Goal: Information Seeking & Learning: Get advice/opinions

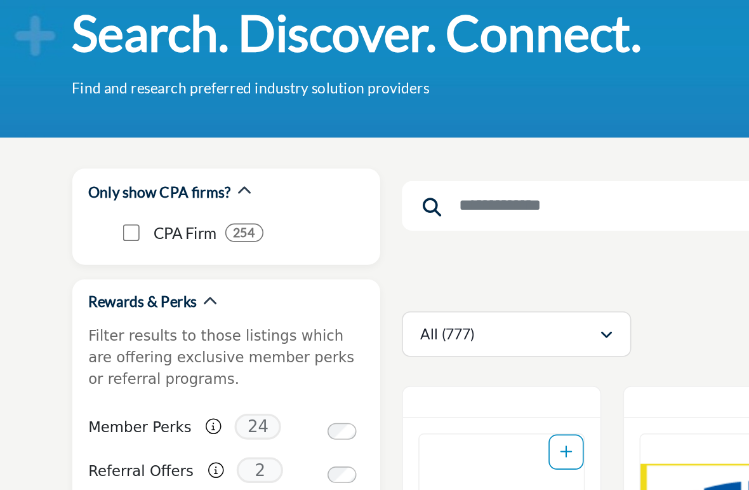
scroll to position [32, 0]
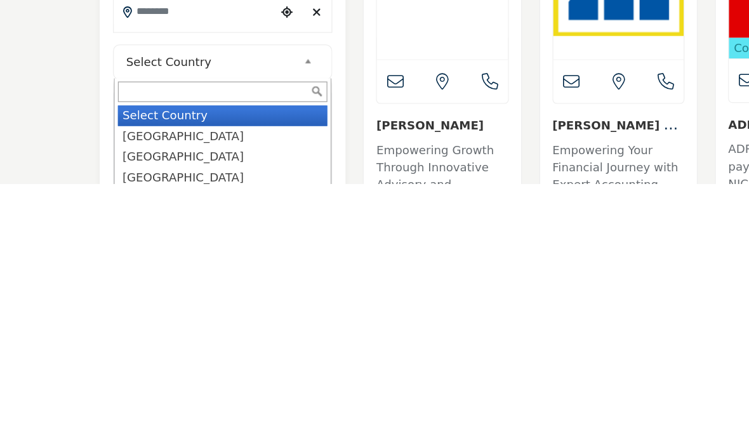
scroll to position [367, 0]
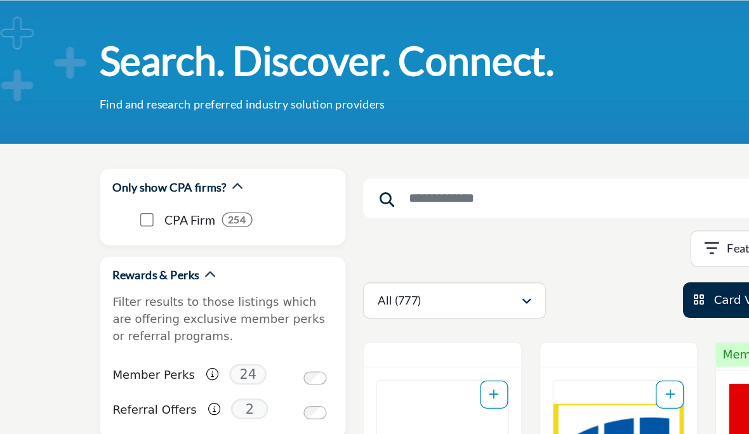
scroll to position [42, 0]
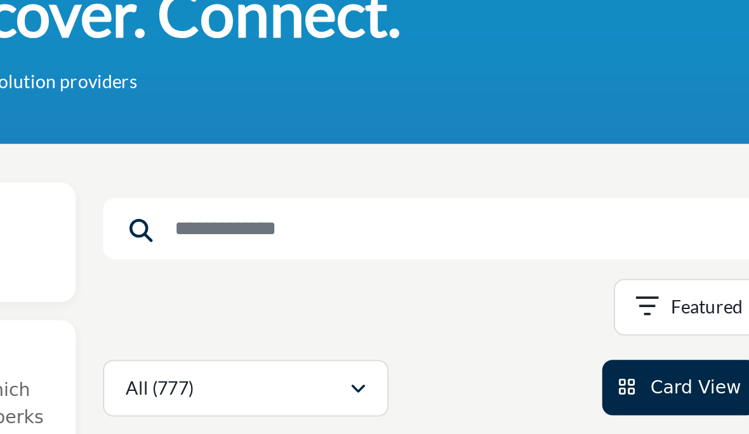
click at [279, 139] on input "Search Keyword" at bounding box center [475, 154] width 393 height 30
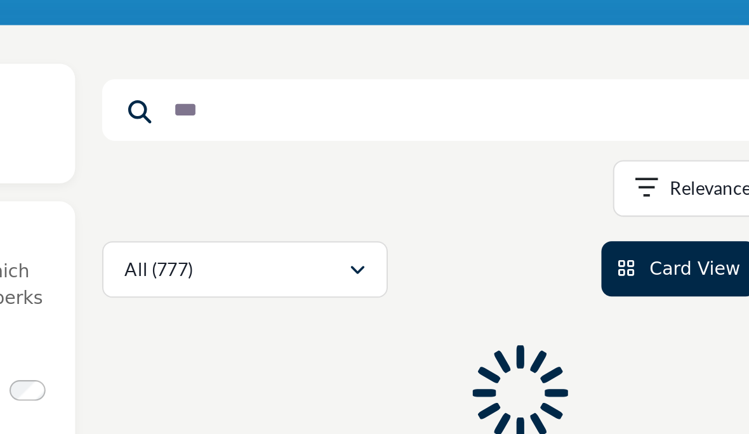
type input "***"
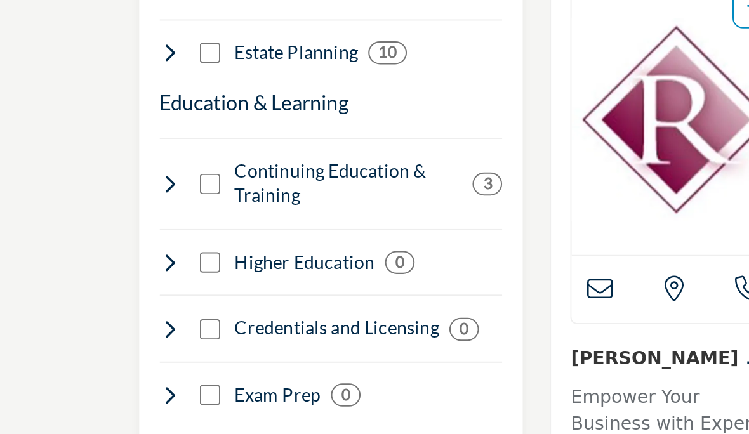
scroll to position [1264, 0]
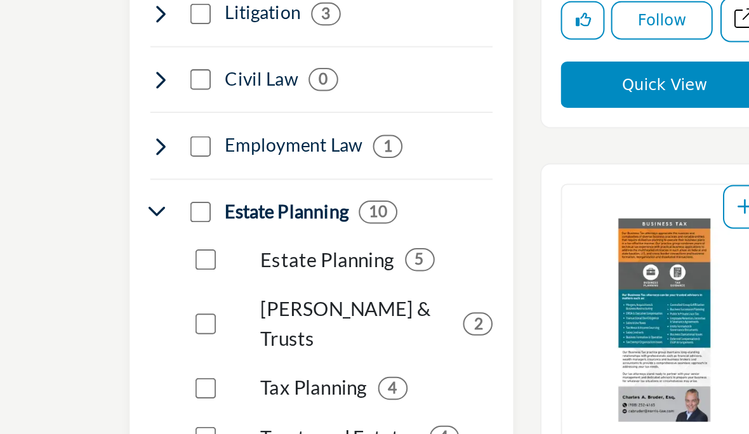
scroll to position [1185, 0]
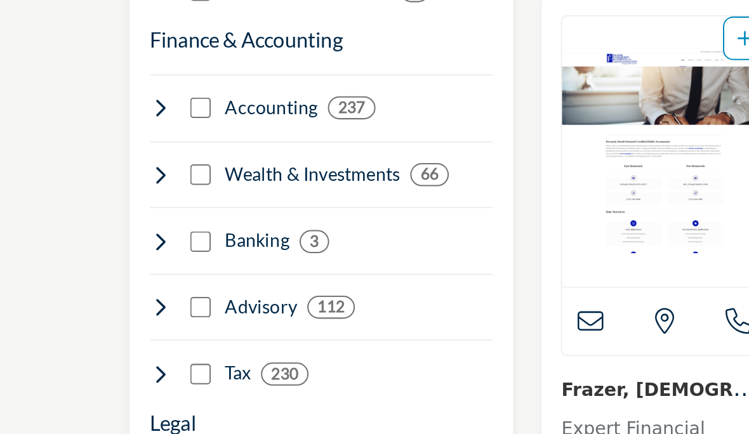
scroll to position [887, 0]
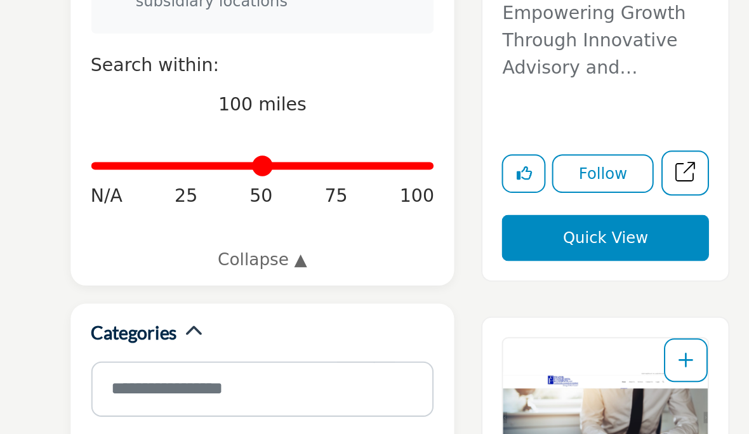
scroll to position [394, 0]
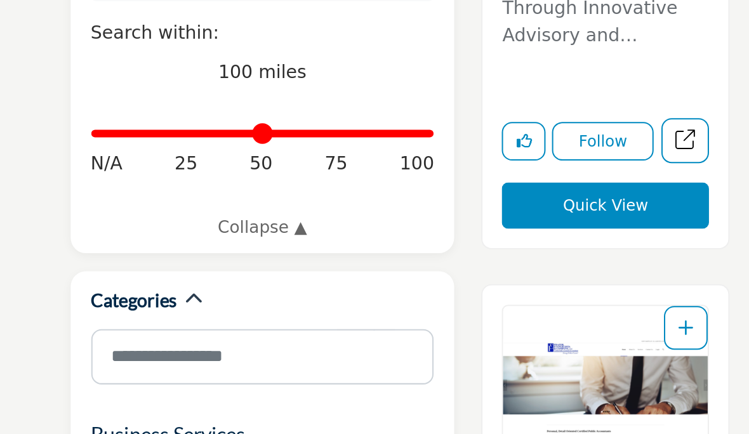
type input "**"
click at [91, 264] on input "Distance in miles" at bounding box center [172, 265] width 170 height 3
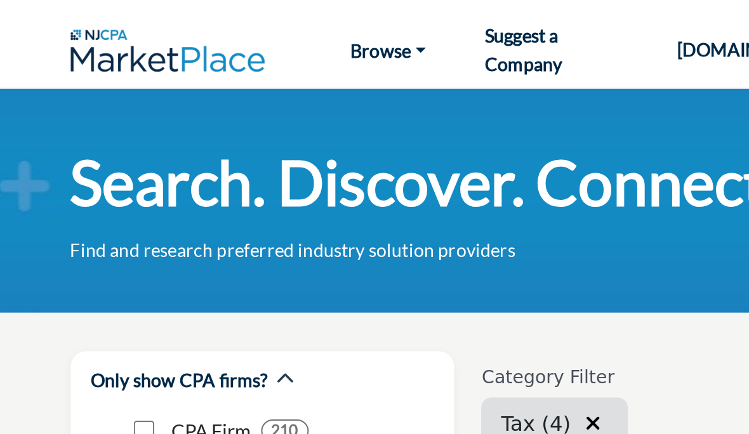
type input "**********"
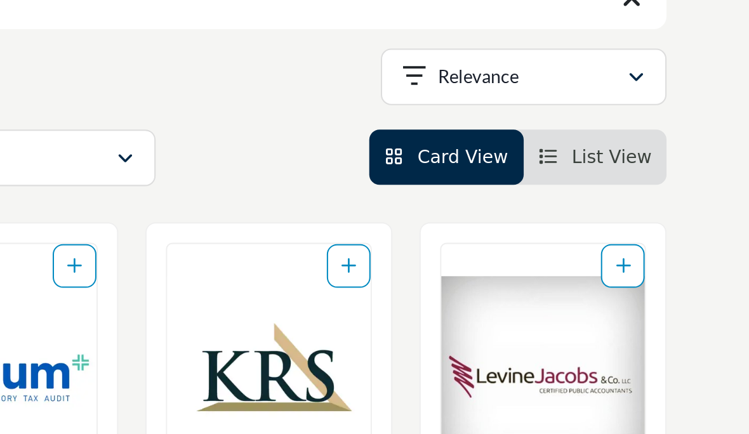
scroll to position [326, 0]
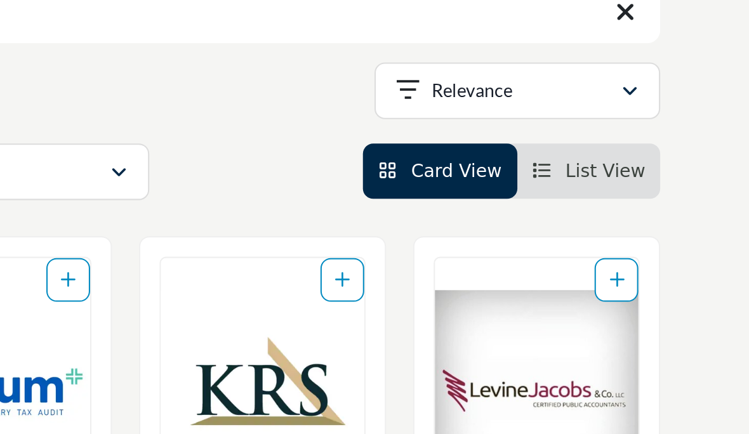
click at [625, 86] on span "List View" at bounding box center [644, 84] width 39 height 10
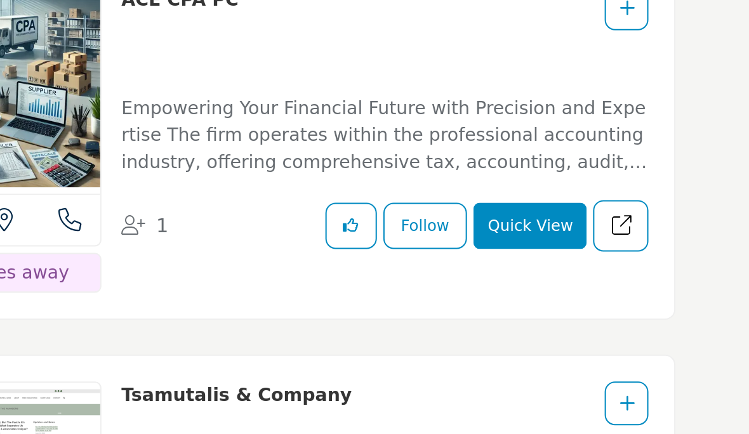
scroll to position [2444, 0]
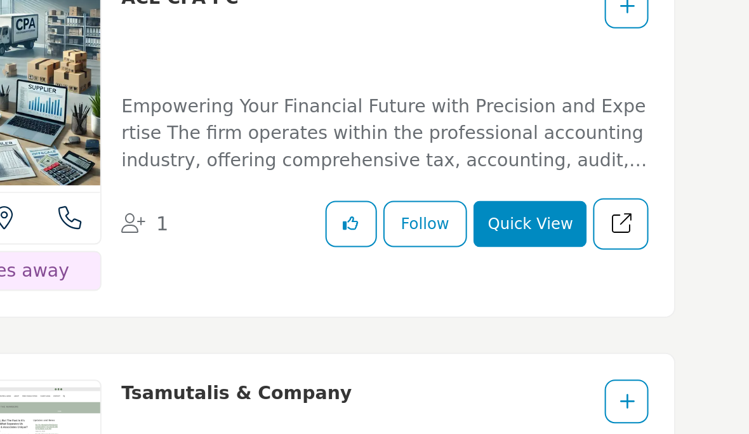
click at [320, 172] on div "View the location of this listing Call Number 1" at bounding box center [476, 267] width 406 height 190
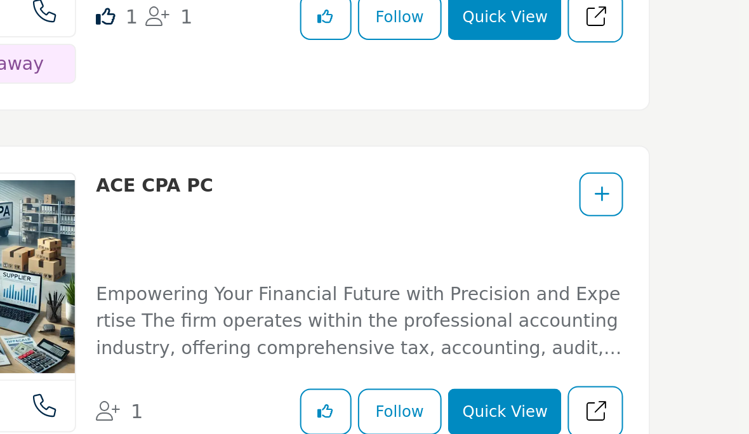
click at [573, 292] on button "Quick View" at bounding box center [601, 303] width 56 height 23
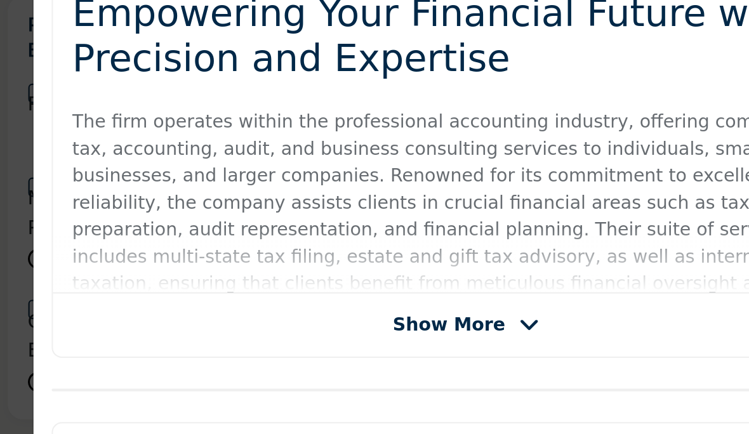
scroll to position [215, 0]
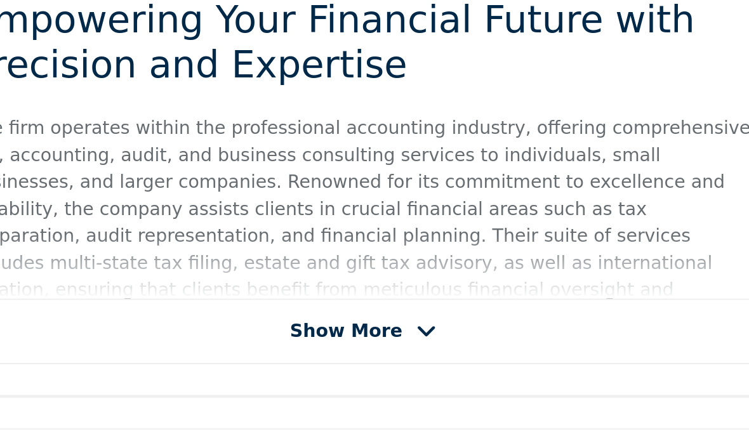
click at [260, 258] on icon "Company Data Modal" at bounding box center [265, 263] width 10 height 11
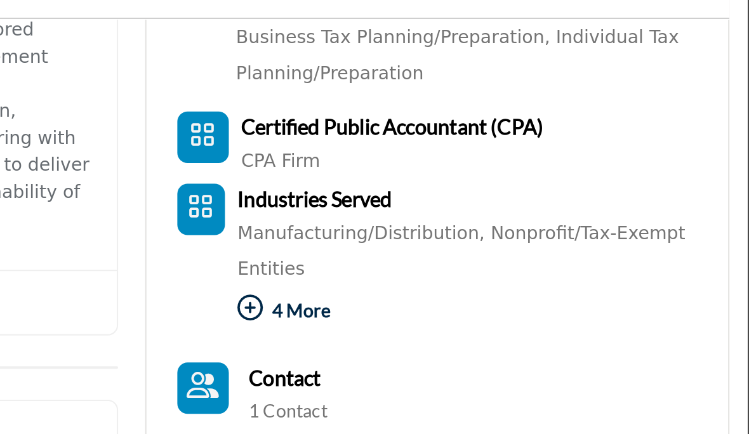
scroll to position [449, 0]
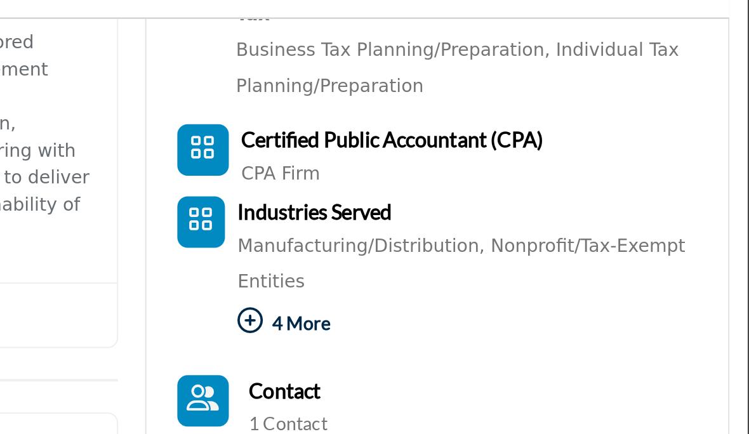
click at [497, 227] on icon "Company Data Modal" at bounding box center [503, 233] width 13 height 13
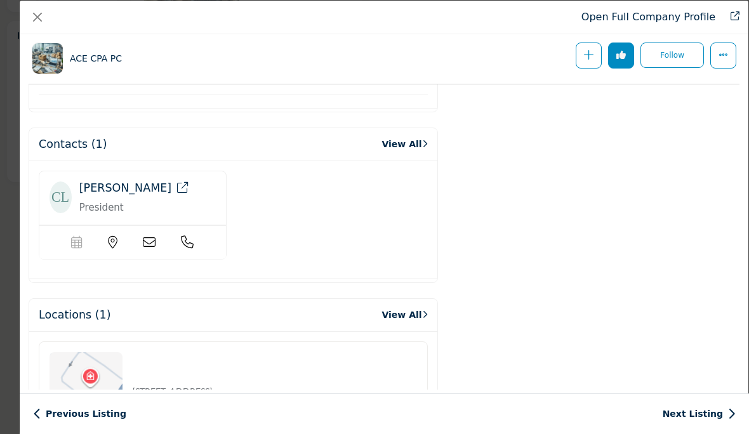
scroll to position [1173, 0]
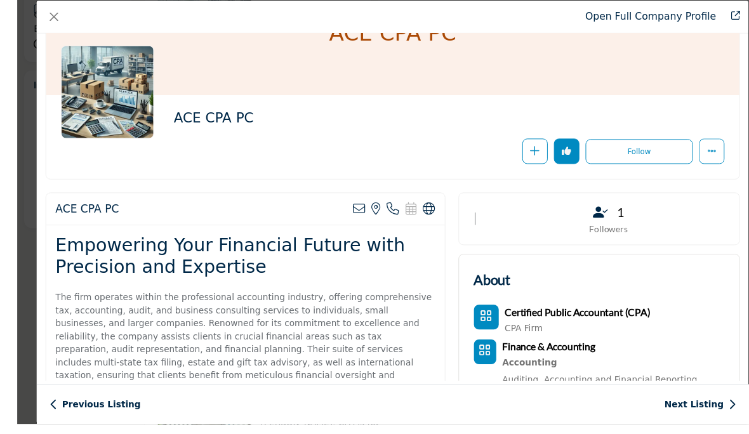
scroll to position [2676, 0]
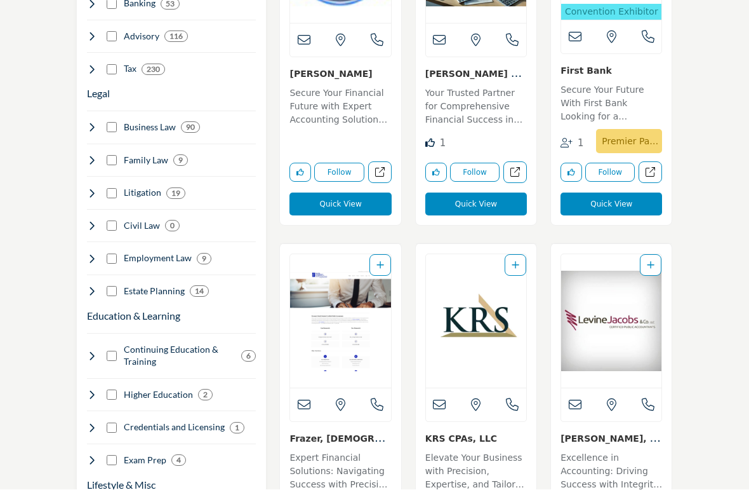
scroll to position [1193, 0]
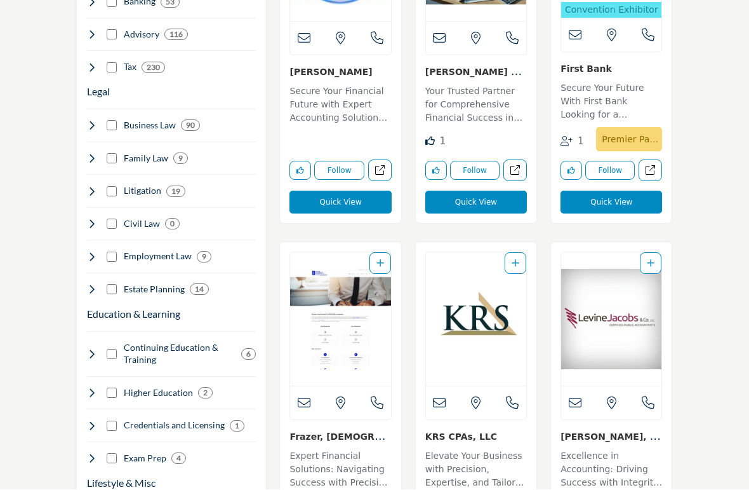
click at [88, 287] on div "Business Services Clear Information Technology 57 9" at bounding box center [172, 94] width 170 height 987
click at [89, 284] on icon at bounding box center [92, 289] width 10 height 10
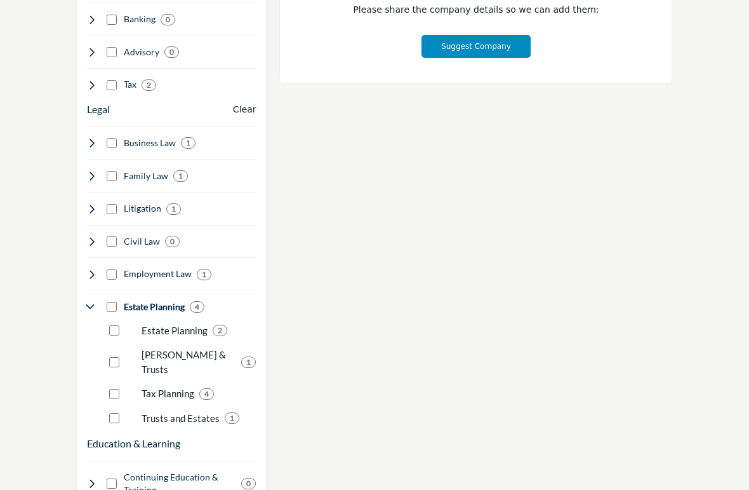
scroll to position [28, 0]
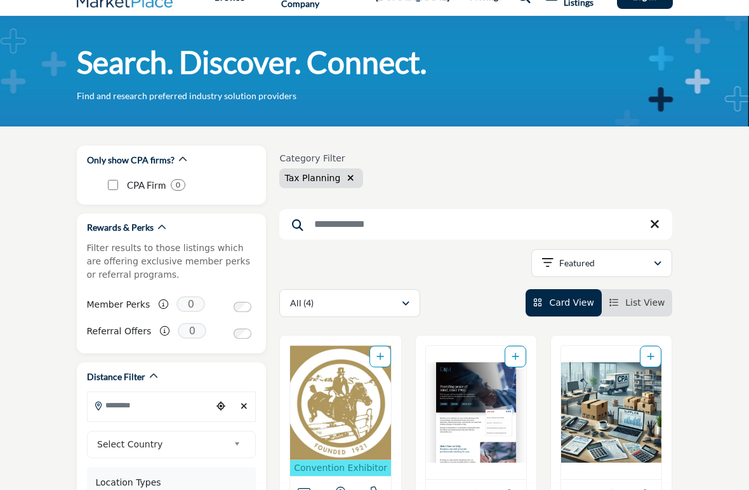
click at [650, 298] on span "List View" at bounding box center [644, 302] width 39 height 10
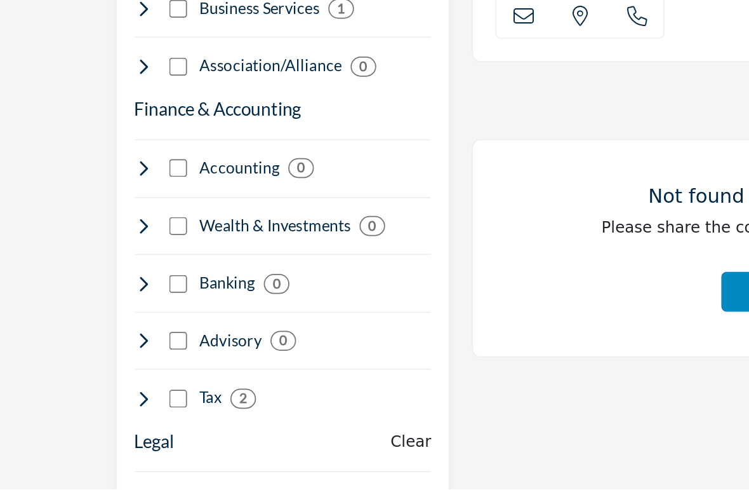
scroll to position [824, 0]
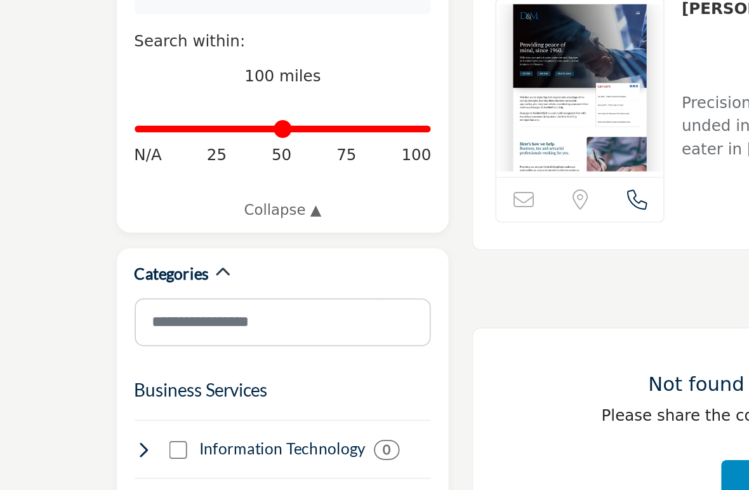
scroll to position [380, 0]
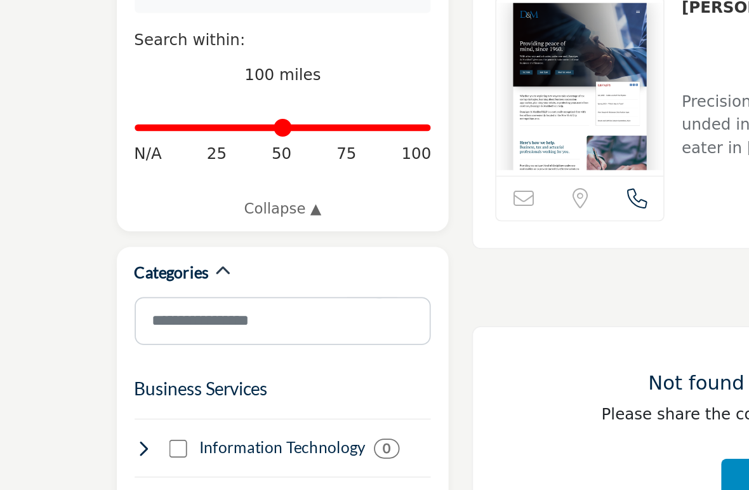
type input "**"
click at [117, 277] on input "Distance in miles" at bounding box center [172, 278] width 170 height 3
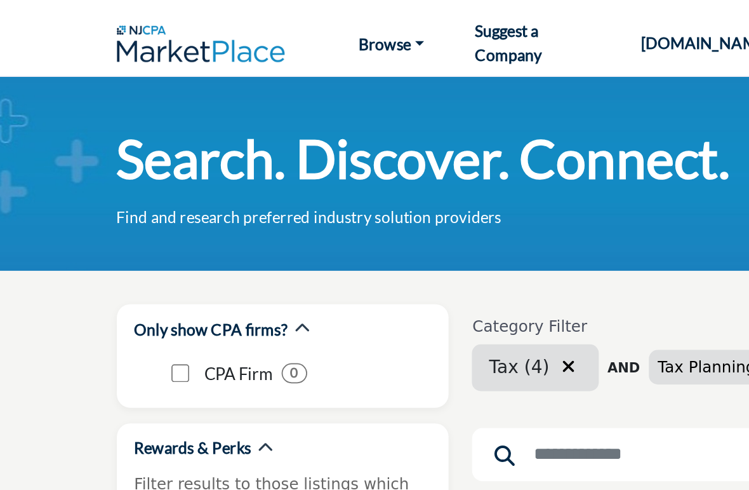
type input "**********"
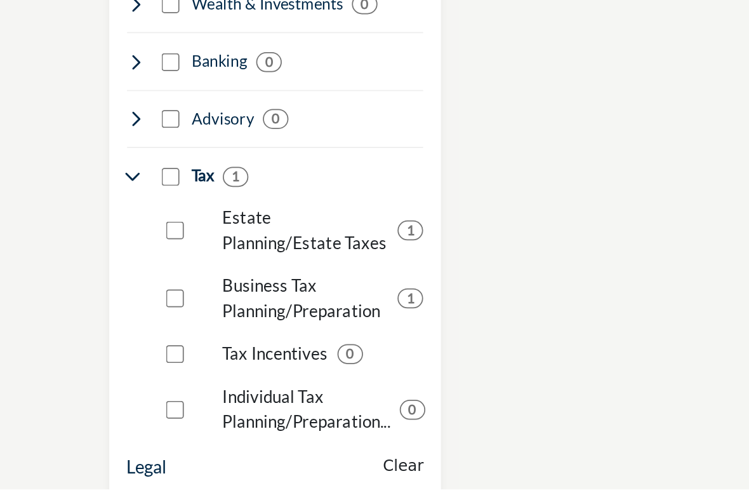
scroll to position [951, 0]
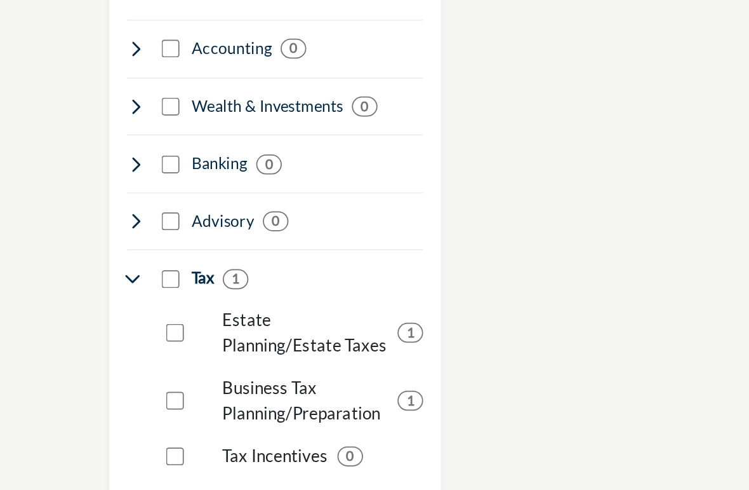
scroll to position [892, 0]
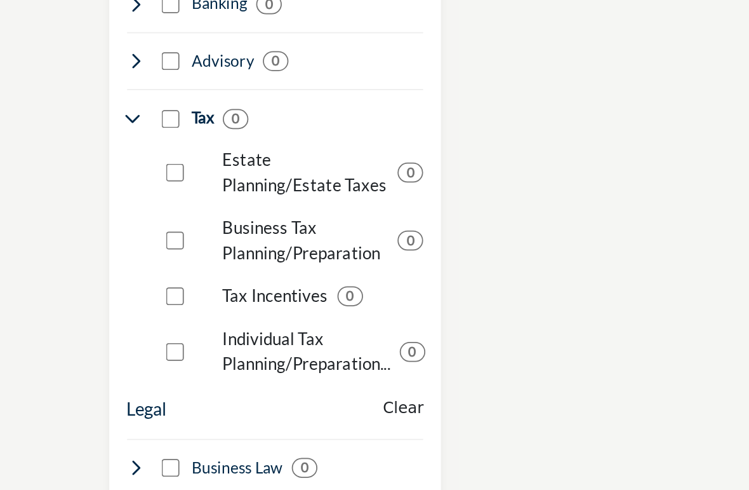
scroll to position [989, 0]
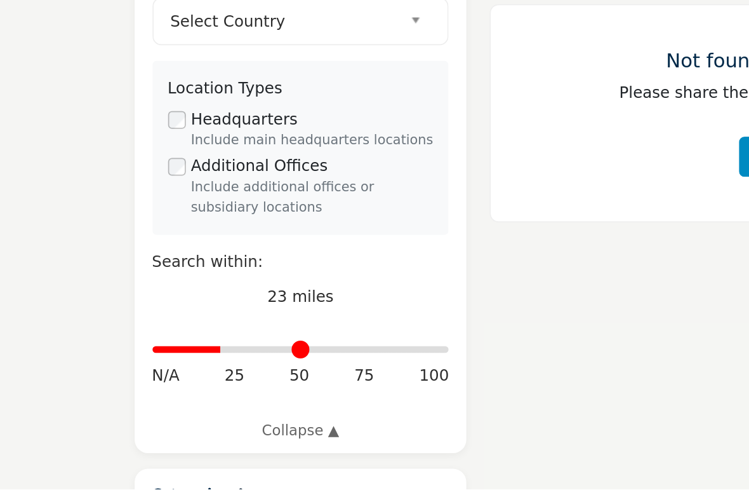
scroll to position [250, 0]
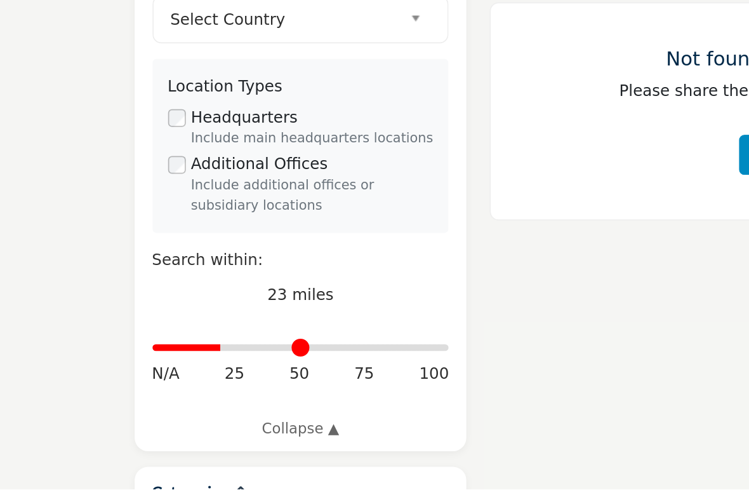
click at [144, 408] on input "Distance in miles" at bounding box center [172, 409] width 170 height 3
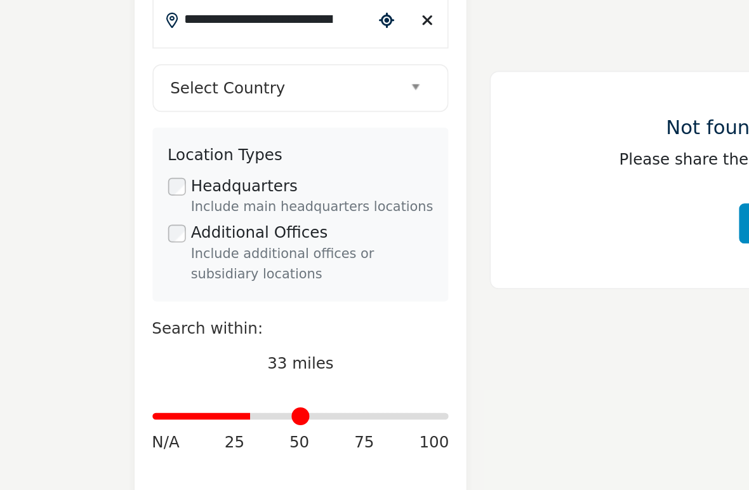
scroll to position [213, 0]
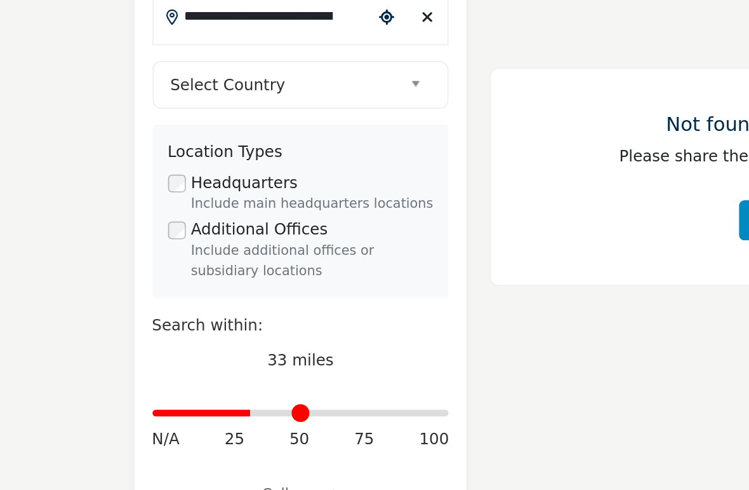
click at [177, 444] on input "Distance in miles" at bounding box center [172, 445] width 170 height 3
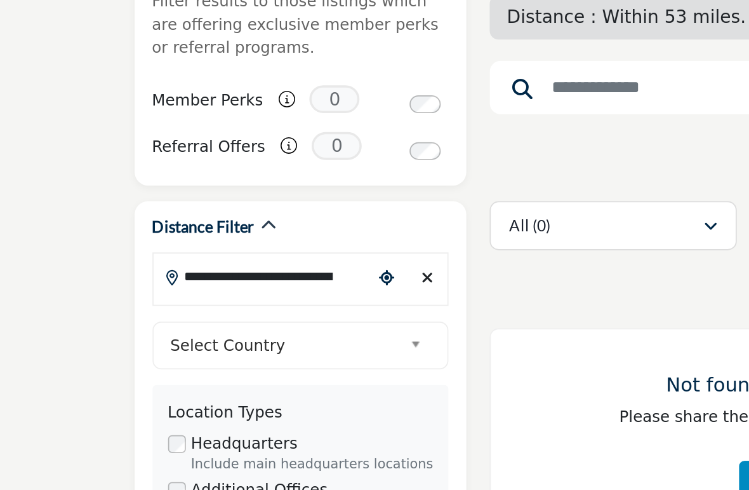
scroll to position [88, 0]
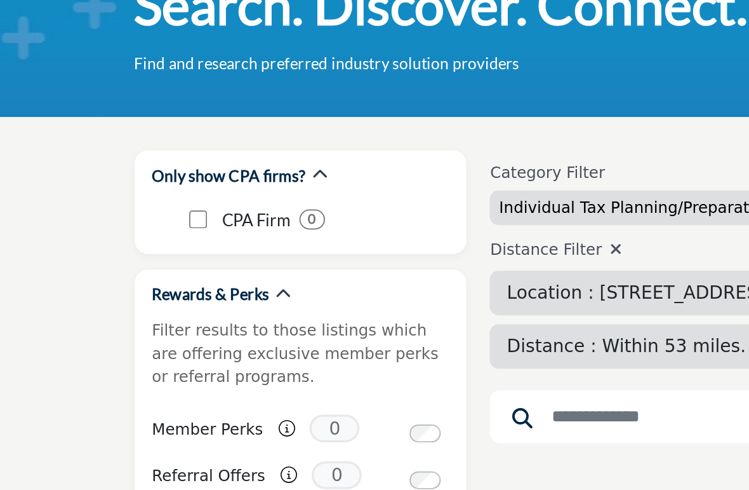
click at [162, 201] on p "Filter results to those listings which are offering exclusive member perks or r…" at bounding box center [172, 202] width 170 height 40
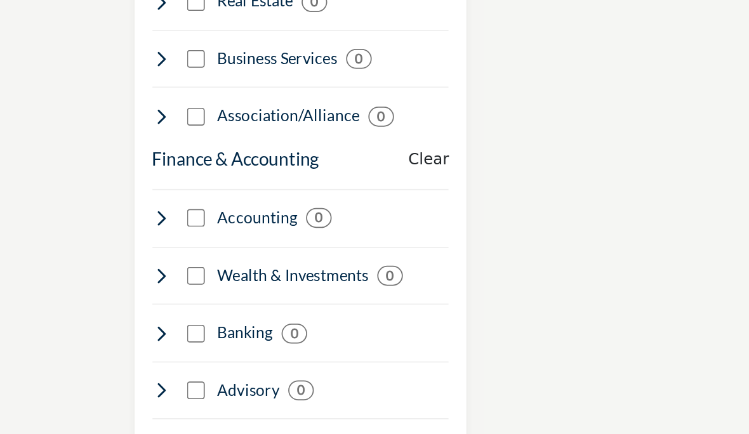
scroll to position [999, 0]
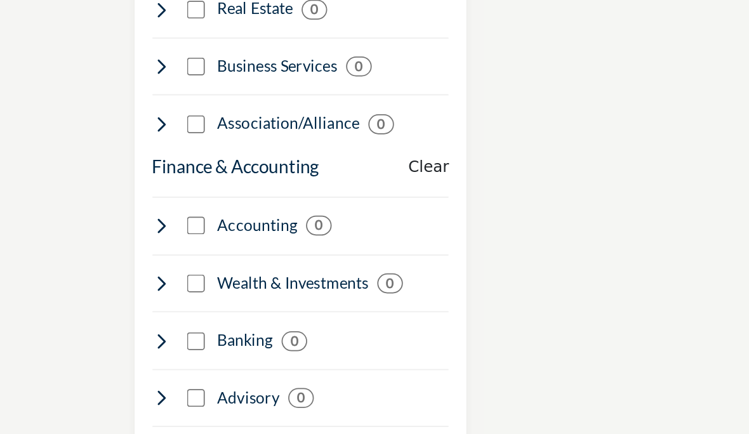
click at [301, 164] on div "Category Filter Individual Tax Planning/Preparation AND Tax Planning Distance F…" at bounding box center [476, 316] width 406 height 2285
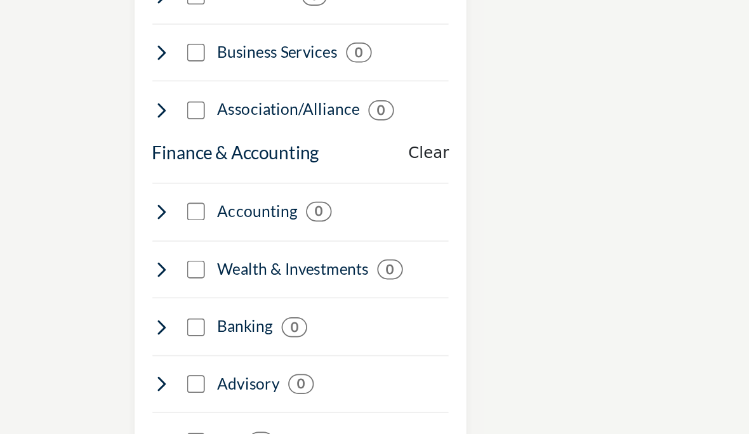
click at [245, 90] on buton "Clear" at bounding box center [244, 96] width 23 height 13
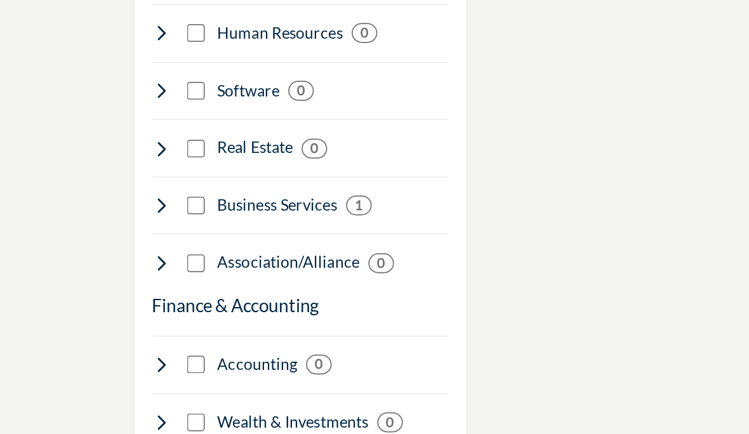
scroll to position [921, 0]
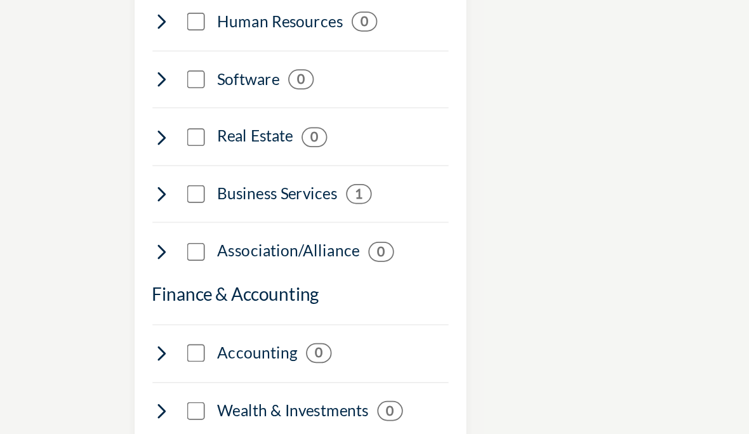
click at [188, 167] on div "Finance & Accounting Clear" at bounding box center [172, 174] width 170 height 15
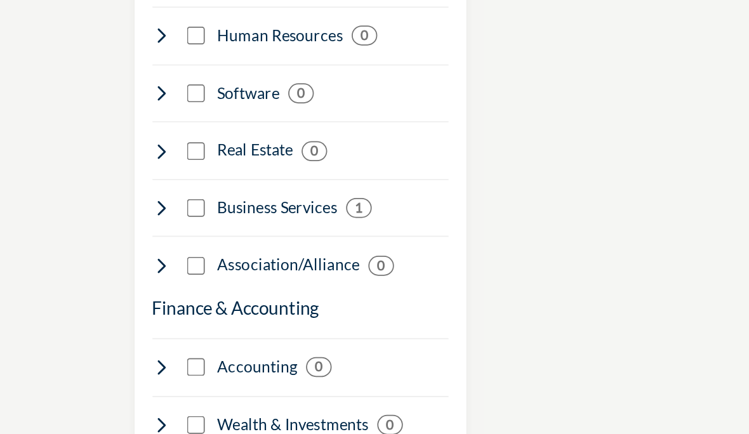
click at [89, 240] on icon at bounding box center [92, 242] width 10 height 10
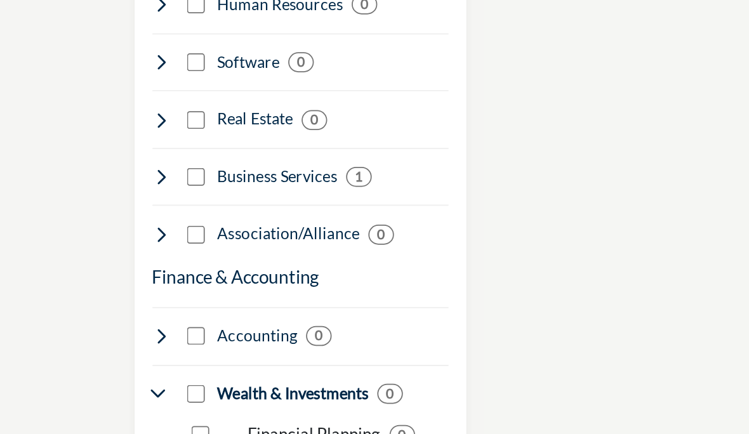
click at [90, 237] on icon at bounding box center [92, 242] width 10 height 10
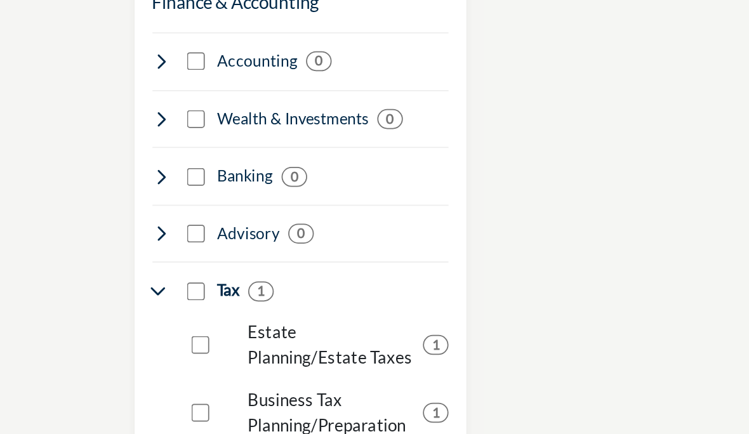
scroll to position [939, 0]
click at [89, 317] on icon at bounding box center [92, 322] width 10 height 10
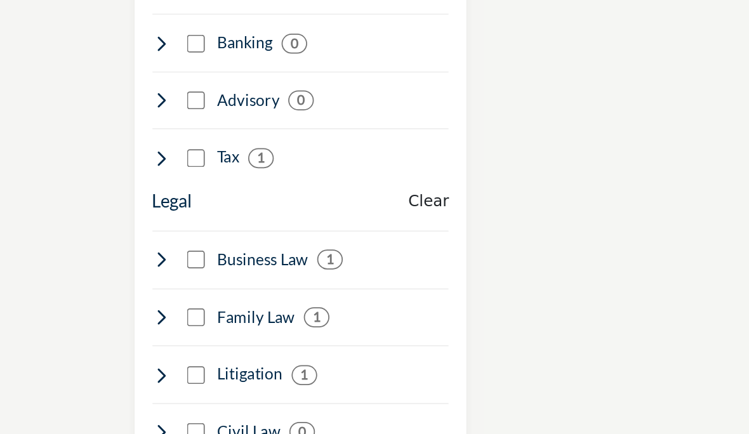
scroll to position [1015, 0]
click at [248, 263] on buton "Clear" at bounding box center [244, 269] width 23 height 13
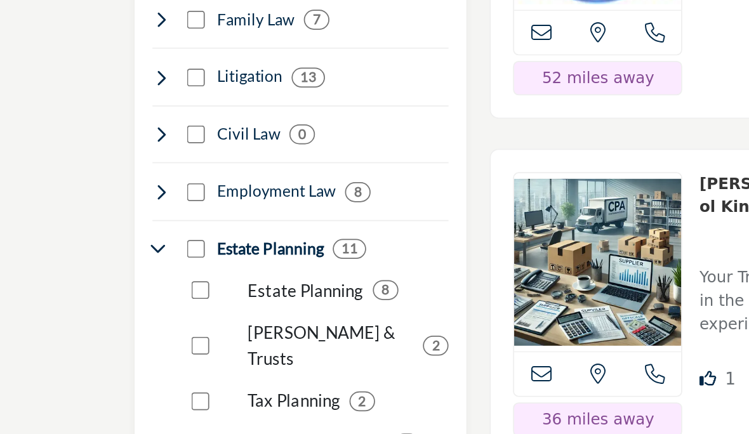
scroll to position [1186, 0]
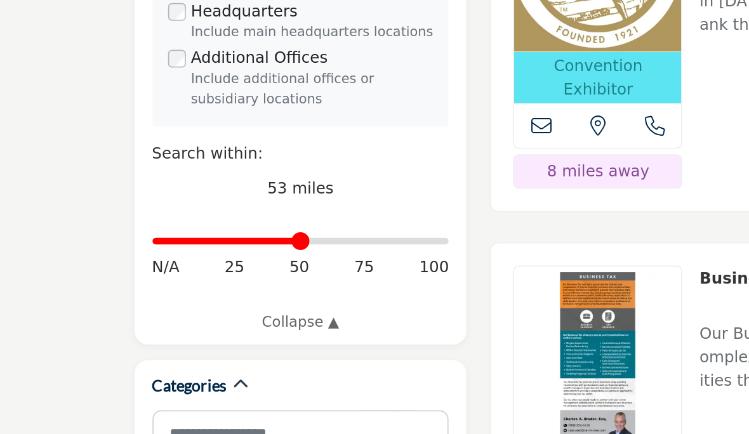
scroll to position [367, 0]
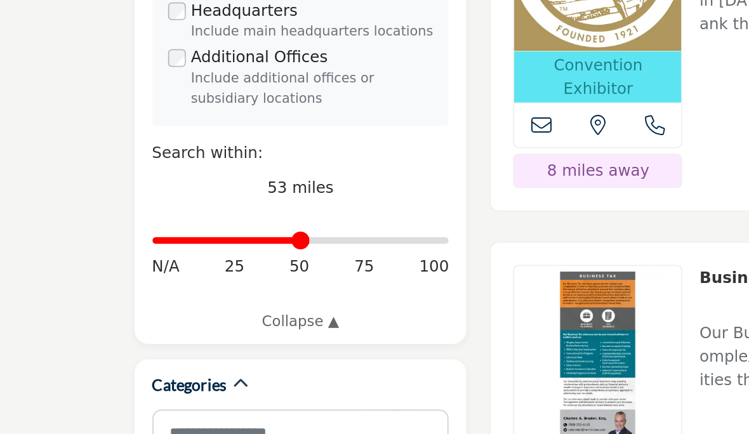
type input "**"
click at [130, 291] on input "Distance in miles" at bounding box center [172, 292] width 170 height 3
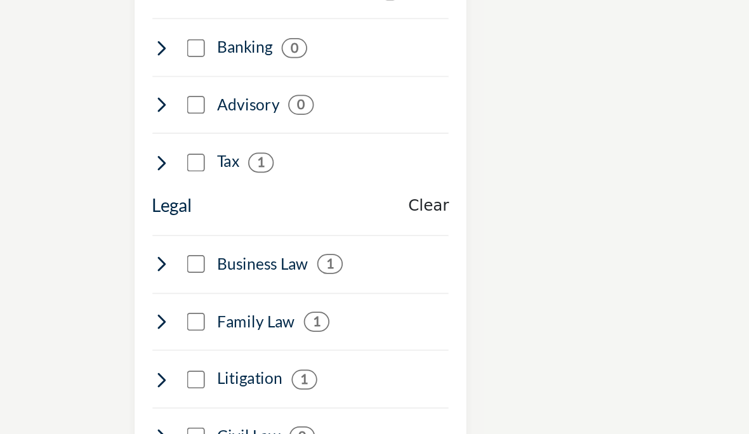
scroll to position [1012, 0]
click at [270, 185] on div "Only show CPA firms?" at bounding box center [171, 233] width 203 height 2144
click at [244, 266] on buton "Clear" at bounding box center [244, 272] width 23 height 13
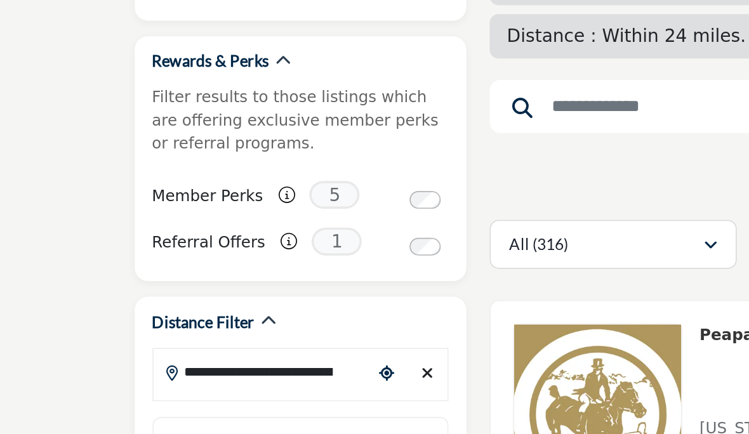
scroll to position [220, 0]
click at [192, 215] on input "**********" at bounding box center [150, 212] width 125 height 25
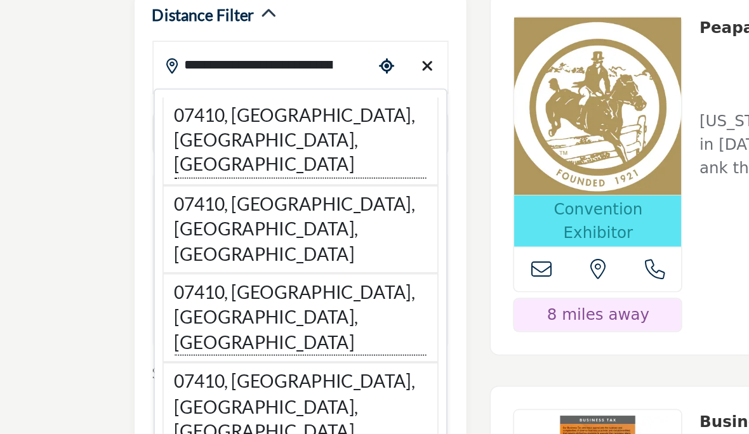
click at [178, 281] on li "07410, [GEOGRAPHIC_DATA], [GEOGRAPHIC_DATA], [GEOGRAPHIC_DATA]" at bounding box center [172, 306] width 158 height 50
type input "**********"
type input "***"
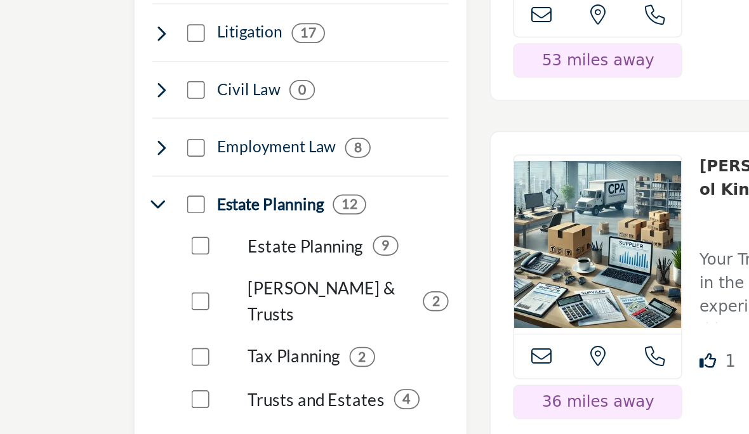
scroll to position [1209, 0]
